Goal: Complete application form: Complete application form

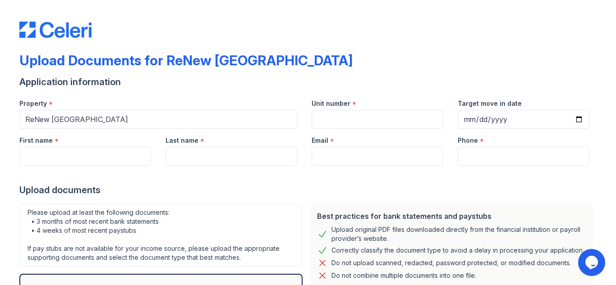
click at [75, 140] on div "First name *" at bounding box center [85, 138] width 132 height 18
click at [63, 158] on input "First name" at bounding box center [85, 156] width 132 height 19
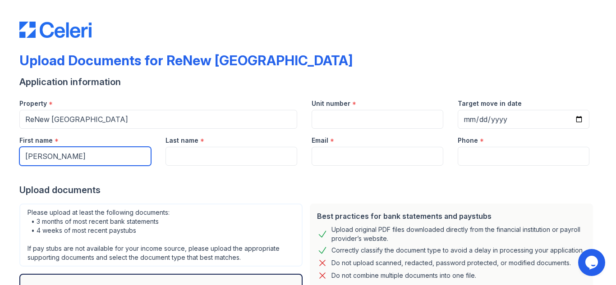
type input "David"
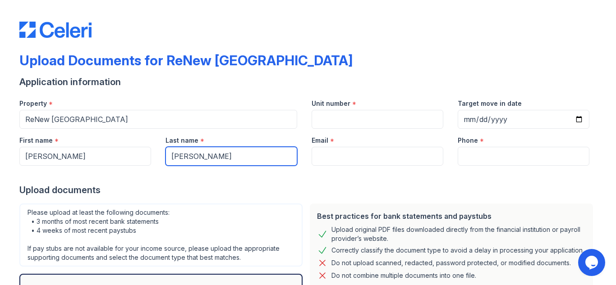
type input "Barnett"
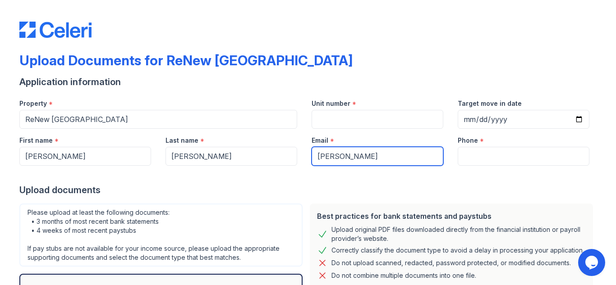
type input "barnett-f@comcast.net"
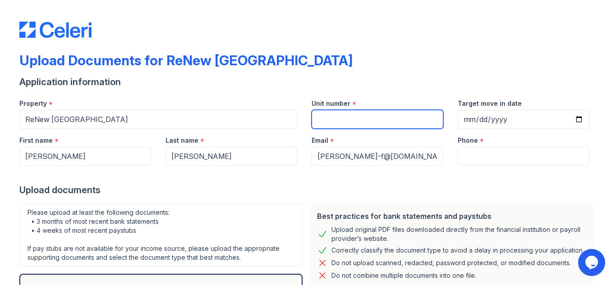
click at [322, 121] on input "Unit number" at bounding box center [378, 119] width 132 height 19
type input "527"
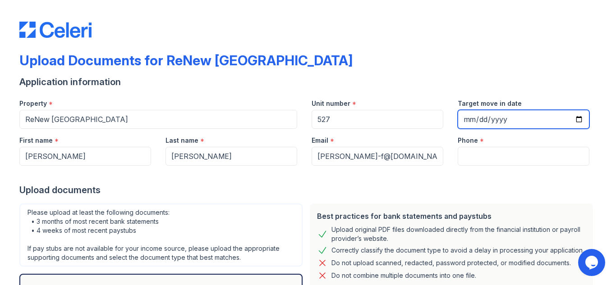
click at [463, 119] on input "Target move in date" at bounding box center [524, 119] width 132 height 19
type input "[DATE]"
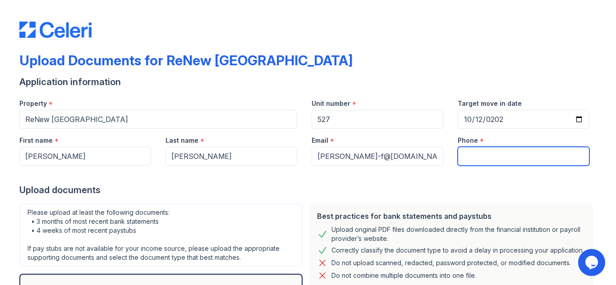
click at [469, 153] on input "Phone" at bounding box center [524, 156] width 132 height 19
type input "+17088485742"
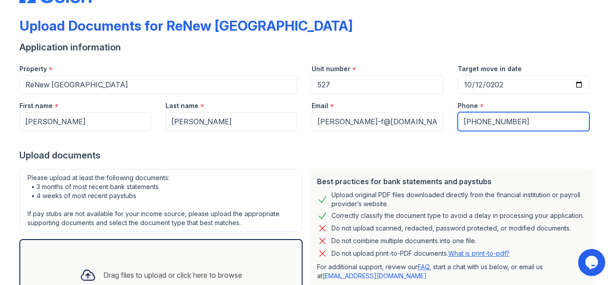
scroll to position [117, 0]
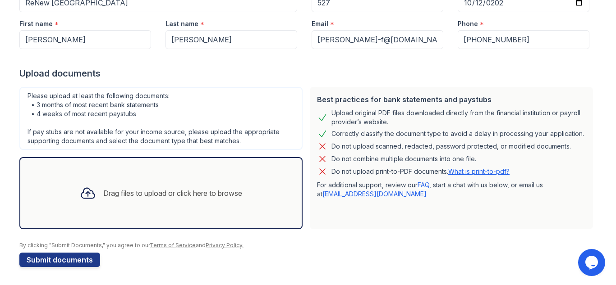
click at [146, 192] on div "Drag files to upload or click here to browse" at bounding box center [172, 193] width 139 height 11
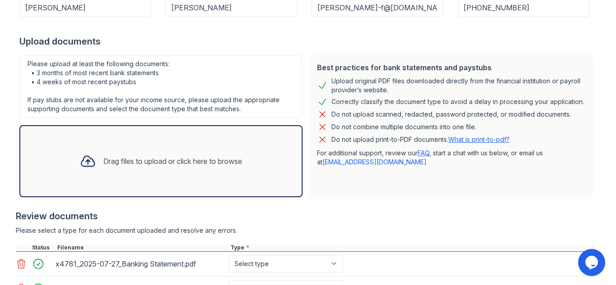
scroll to position [226, 0]
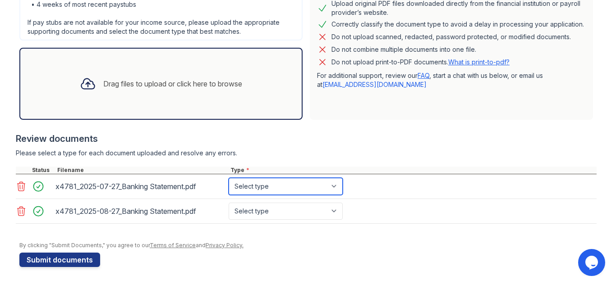
click at [334, 186] on select "Select type Paystub Bank Statement Offer Letter Tax Documents Benefit Award Let…" at bounding box center [286, 186] width 114 height 17
select select "bank_statement"
click at [229, 178] on select "Select type Paystub Bank Statement Offer Letter Tax Documents Benefit Award Let…" at bounding box center [286, 186] width 114 height 17
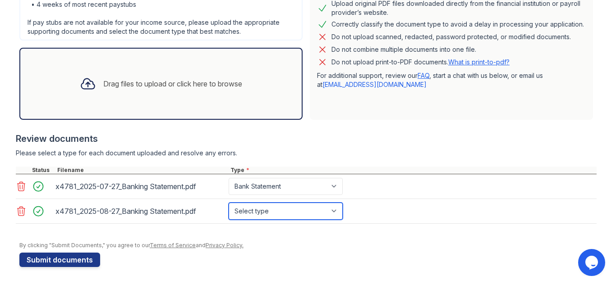
click at [331, 211] on select "Select type Paystub Bank Statement Offer Letter Tax Documents Benefit Award Let…" at bounding box center [286, 211] width 114 height 17
select select "bank_statement"
click at [229, 203] on select "Select type Paystub Bank Statement Offer Letter Tax Documents Benefit Award Let…" at bounding box center [286, 211] width 114 height 17
click at [133, 75] on div "Drag files to upload or click here to browse" at bounding box center [161, 84] width 177 height 31
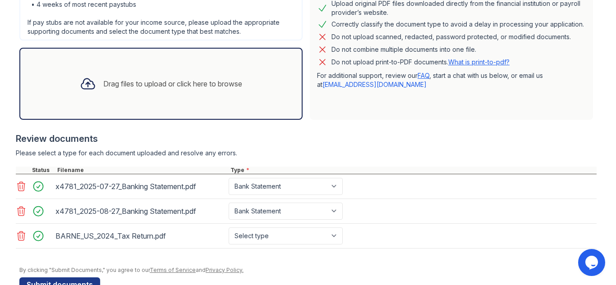
click at [145, 85] on div "Drag files to upload or click here to browse" at bounding box center [172, 83] width 139 height 11
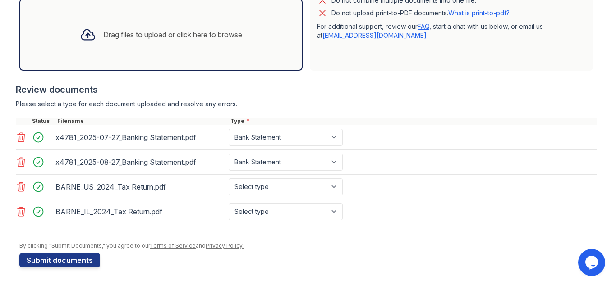
scroll to position [276, 0]
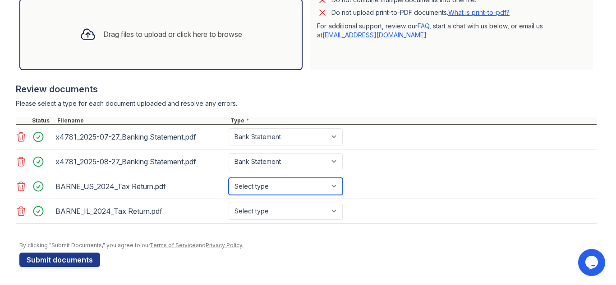
click at [334, 184] on select "Select type Paystub Bank Statement Offer Letter Tax Documents Benefit Award Let…" at bounding box center [286, 186] width 114 height 17
select select "tax_documents"
click at [229, 178] on select "Select type Paystub Bank Statement Offer Letter Tax Documents Benefit Award Let…" at bounding box center [286, 186] width 114 height 17
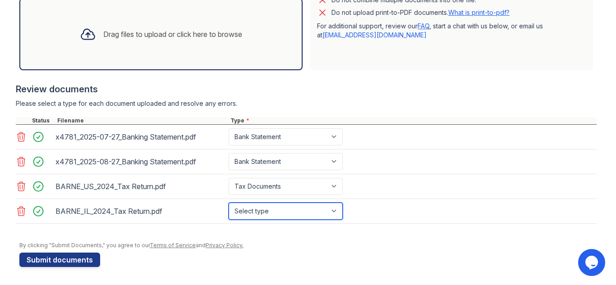
click at [333, 211] on select "Select type Paystub Bank Statement Offer Letter Tax Documents Benefit Award Let…" at bounding box center [286, 211] width 114 height 17
select select "tax_documents"
click at [229, 203] on select "Select type Paystub Bank Statement Offer Letter Tax Documents Benefit Award Let…" at bounding box center [286, 211] width 114 height 17
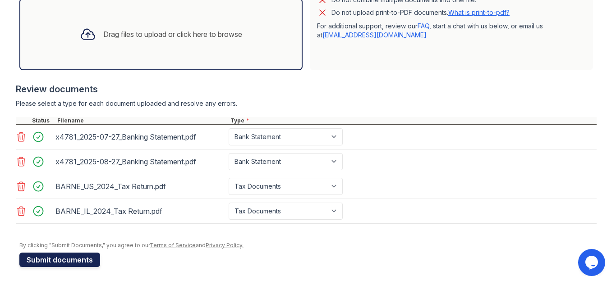
click at [57, 263] on button "Submit documents" at bounding box center [59, 260] width 81 height 14
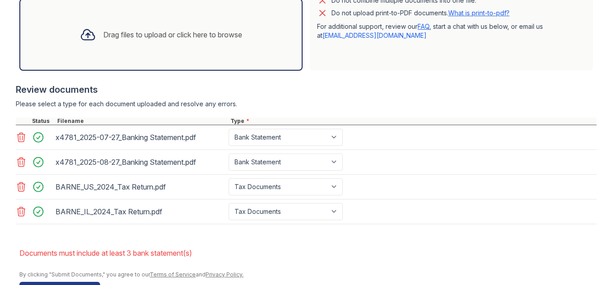
scroll to position [285, 0]
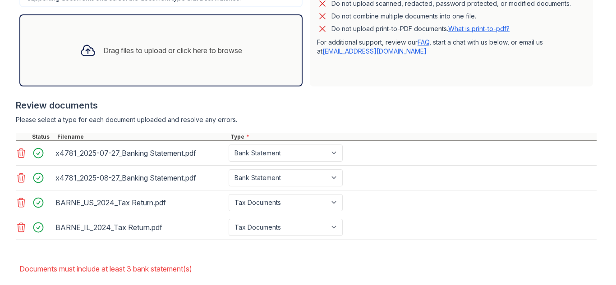
click at [105, 47] on div "Drag files to upload or click here to browse" at bounding box center [172, 50] width 139 height 11
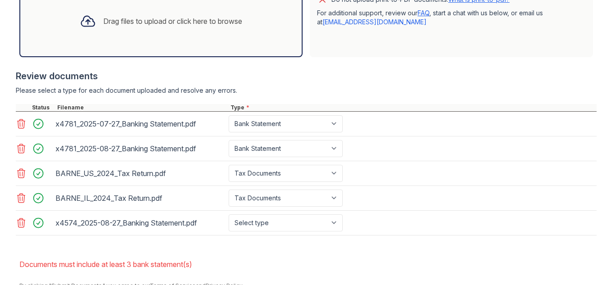
scroll to position [330, 0]
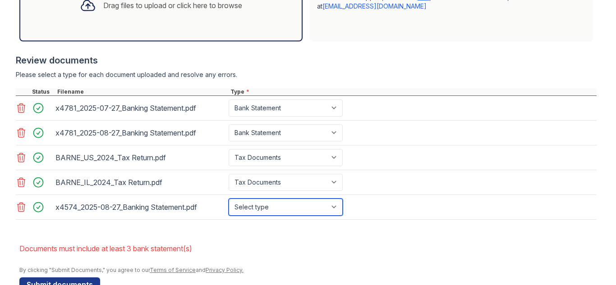
click at [330, 207] on select "Select type Paystub Bank Statement Offer Letter Tax Documents Benefit Award Let…" at bounding box center [286, 207] width 114 height 17
select select "bank_statement"
click at [229, 199] on select "Select type Paystub Bank Statement Offer Letter Tax Documents Benefit Award Let…" at bounding box center [286, 207] width 114 height 17
click at [274, 242] on li "Documents must include at least 3 bank statement(s)" at bounding box center [307, 249] width 577 height 18
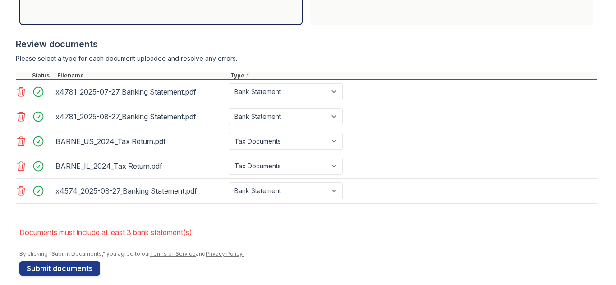
scroll to position [355, 0]
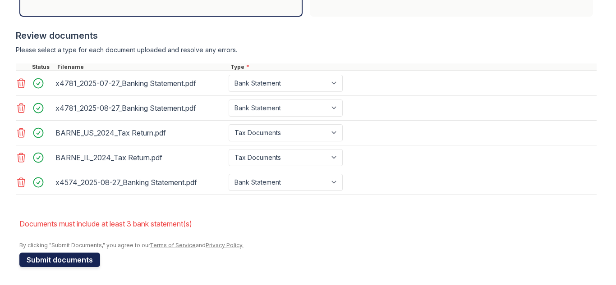
click at [51, 259] on button "Submit documents" at bounding box center [59, 260] width 81 height 14
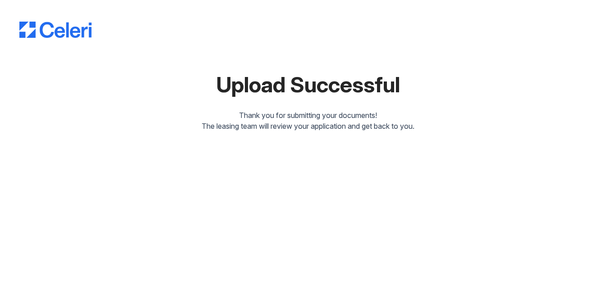
click at [232, 46] on div "Upload Successful Thank you for submitting your documents! The leasing team wil…" at bounding box center [307, 68] width 577 height 128
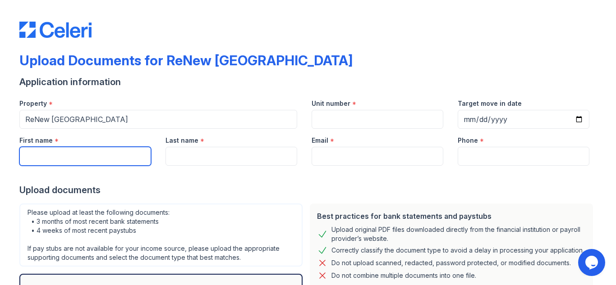
click at [52, 152] on input "First name" at bounding box center [85, 156] width 132 height 19
type input "[PERSON_NAME]"
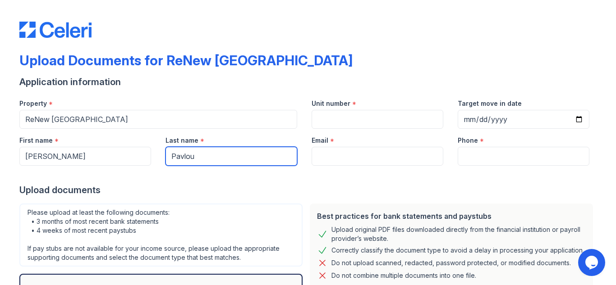
type input "Pavlou"
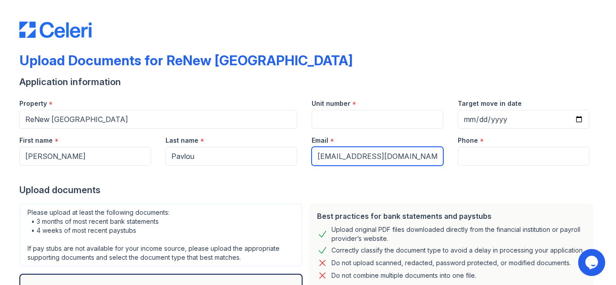
type input "[EMAIL_ADDRESS][DOMAIN_NAME]"
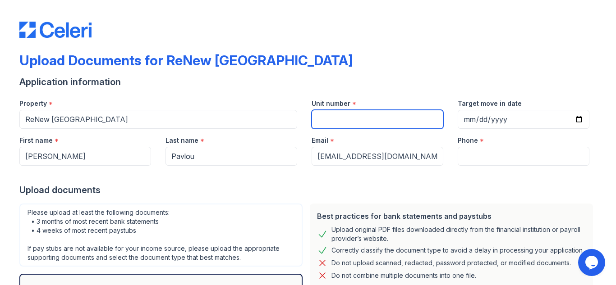
click at [324, 119] on input "Unit number" at bounding box center [378, 119] width 132 height 19
type input "527"
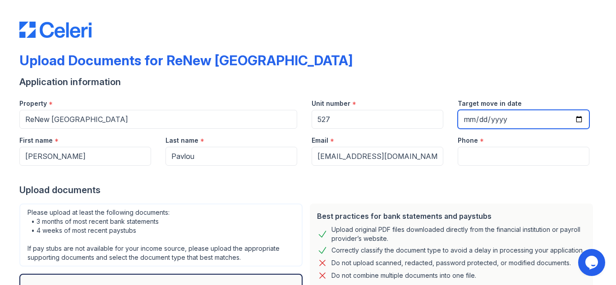
click at [460, 119] on input "Target move in date" at bounding box center [524, 119] width 132 height 19
type input "[DATE]"
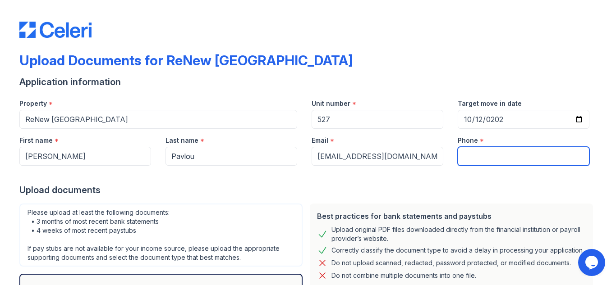
click at [491, 147] on input "Phone" at bounding box center [524, 156] width 132 height 19
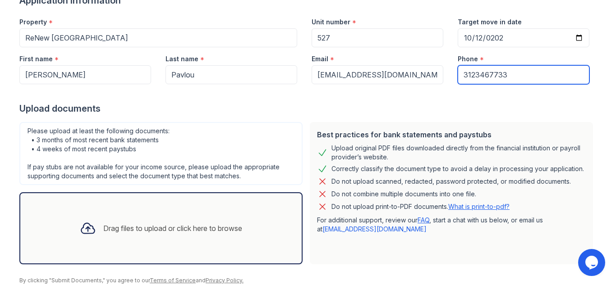
scroll to position [90, 0]
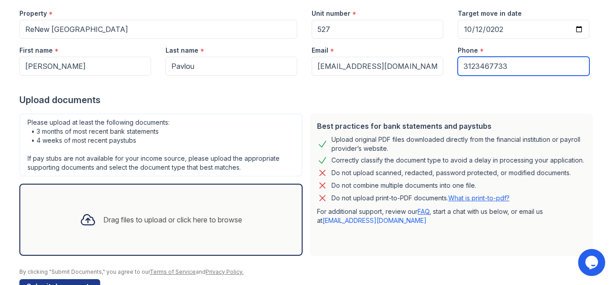
type input "3123467733"
click at [150, 217] on div "Drag files to upload or click here to browse" at bounding box center [172, 220] width 139 height 11
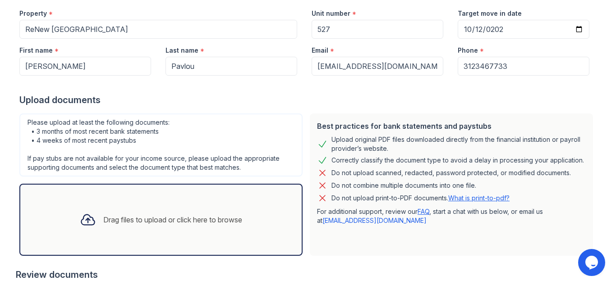
click at [151, 213] on div "Drag files to upload or click here to browse" at bounding box center [161, 220] width 177 height 31
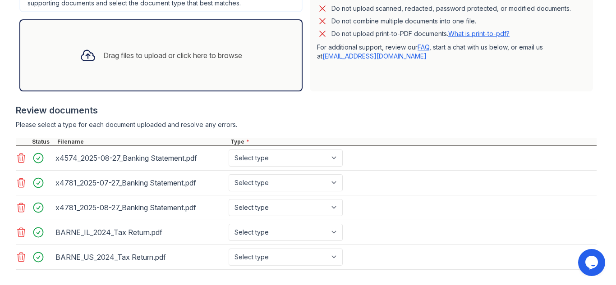
scroll to position [271, 0]
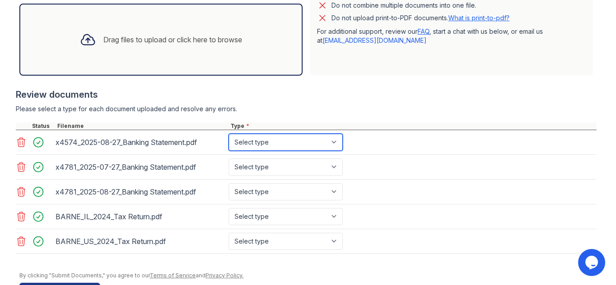
click at [334, 141] on select "Select type Paystub Bank Statement Offer Letter Tax Documents Benefit Award Let…" at bounding box center [286, 142] width 114 height 17
select select "bank_statement"
click at [229, 134] on select "Select type Paystub Bank Statement Offer Letter Tax Documents Benefit Award Let…" at bounding box center [286, 142] width 114 height 17
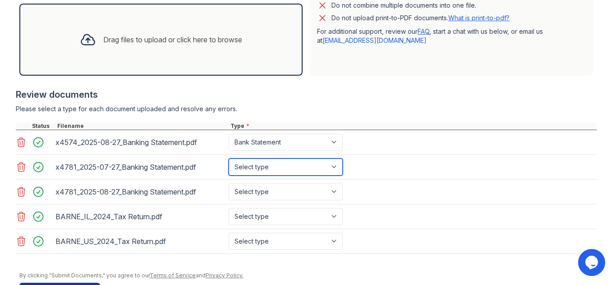
click at [333, 168] on select "Select type Paystub Bank Statement Offer Letter Tax Documents Benefit Award Let…" at bounding box center [286, 167] width 114 height 17
select select "bank_statement"
click at [229, 159] on select "Select type Paystub Bank Statement Offer Letter Tax Documents Benefit Award Let…" at bounding box center [286, 167] width 114 height 17
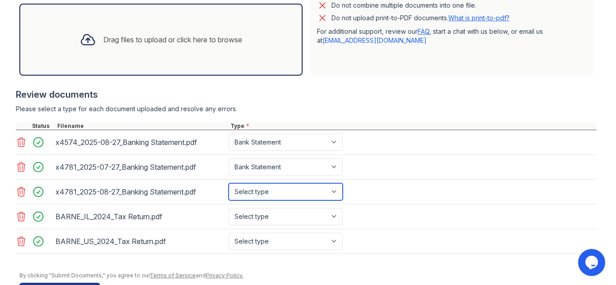
click at [335, 193] on select "Select type Paystub Bank Statement Offer Letter Tax Documents Benefit Award Let…" at bounding box center [286, 192] width 114 height 17
select select "bank_statement"
click at [229, 184] on select "Select type Paystub Bank Statement Offer Letter Tax Documents Benefit Award Let…" at bounding box center [286, 192] width 114 height 17
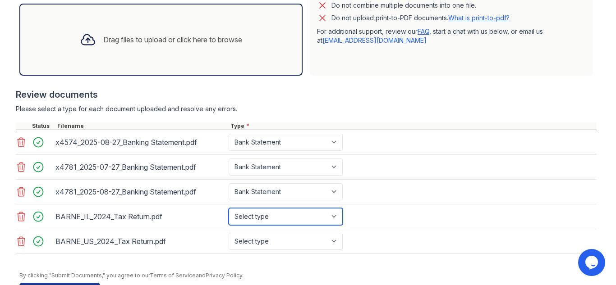
click at [332, 218] on select "Select type Paystub Bank Statement Offer Letter Tax Documents Benefit Award Let…" at bounding box center [286, 216] width 114 height 17
select select "tax_documents"
click at [229, 208] on select "Select type Paystub Bank Statement Offer Letter Tax Documents Benefit Award Let…" at bounding box center [286, 216] width 114 height 17
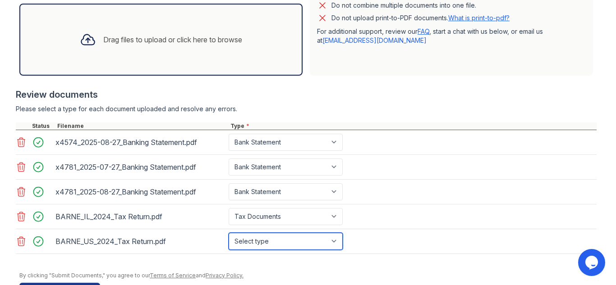
click at [333, 243] on select "Select type Paystub Bank Statement Offer Letter Tax Documents Benefit Award Let…" at bounding box center [286, 241] width 114 height 17
select select "bank_statement"
click at [229, 233] on select "Select type Paystub Bank Statement Offer Letter Tax Documents Benefit Award Let…" at bounding box center [286, 241] width 114 height 17
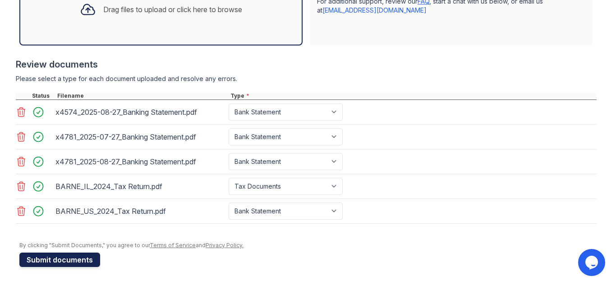
click at [40, 263] on button "Submit documents" at bounding box center [59, 260] width 81 height 14
